Goal: Complete application form

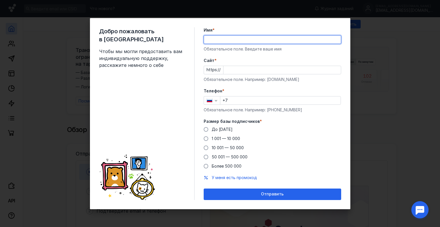
type input "[PERSON_NAME]"
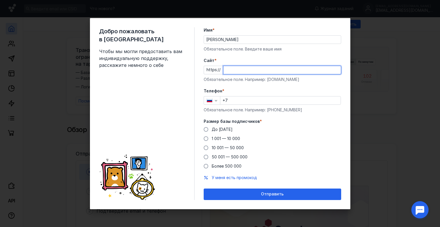
click at [232, 70] on input "Cайт *" at bounding box center [283, 70] width 118 height 8
type input "[DOMAIN_NAME]"
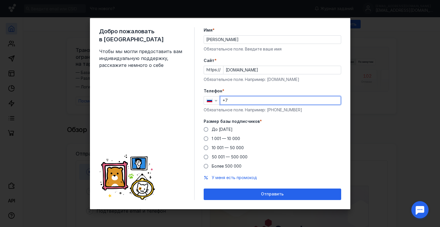
click at [233, 99] on input "+7" at bounding box center [280, 100] width 120 height 8
type input "[PHONE_NUMBER]"
click at [206, 128] on span at bounding box center [206, 129] width 5 height 5
click at [0, 0] on input "До [DATE]" at bounding box center [0, 0] width 0 height 0
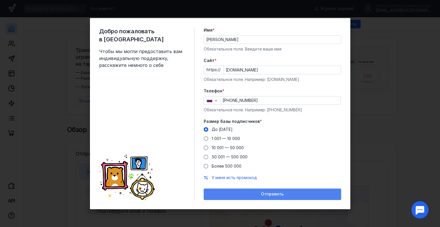
click at [272, 193] on span "Отправить" at bounding box center [272, 194] width 23 height 5
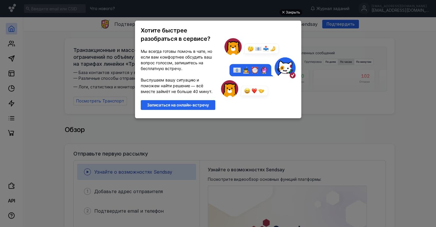
click at [283, 12] on div at bounding box center [283, 12] width 3 height 3
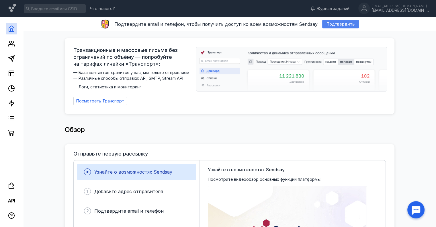
click at [334, 23] on span "Подтвердить" at bounding box center [341, 24] width 28 height 5
